Goal: Task Accomplishment & Management: Complete application form

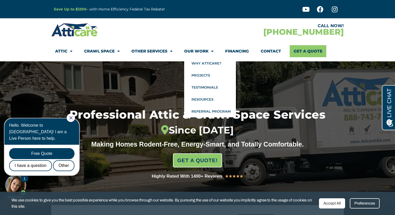
click at [180, 20] on section "CALL NOW! [PHONE_NUMBER] Attic Attic Cleaning Rodent Proofing Air Sealing Insul…" at bounding box center [197, 39] width 395 height 43
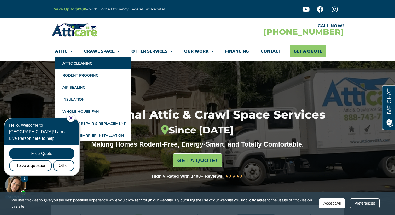
click at [73, 61] on link "Attic Cleaning" at bounding box center [93, 63] width 76 height 12
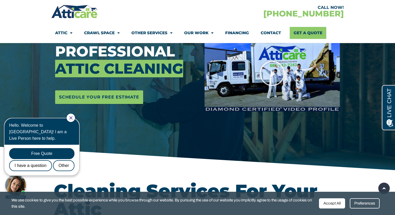
scroll to position [86, 0]
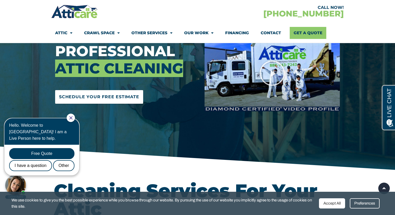
click at [118, 99] on span "Schedule Your Free Estimate" at bounding box center [99, 97] width 80 height 8
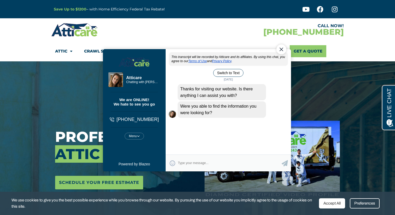
click at [281, 49] on div "Close Chat" at bounding box center [281, 49] width 10 height 10
